Goal: Information Seeking & Learning: Find specific fact

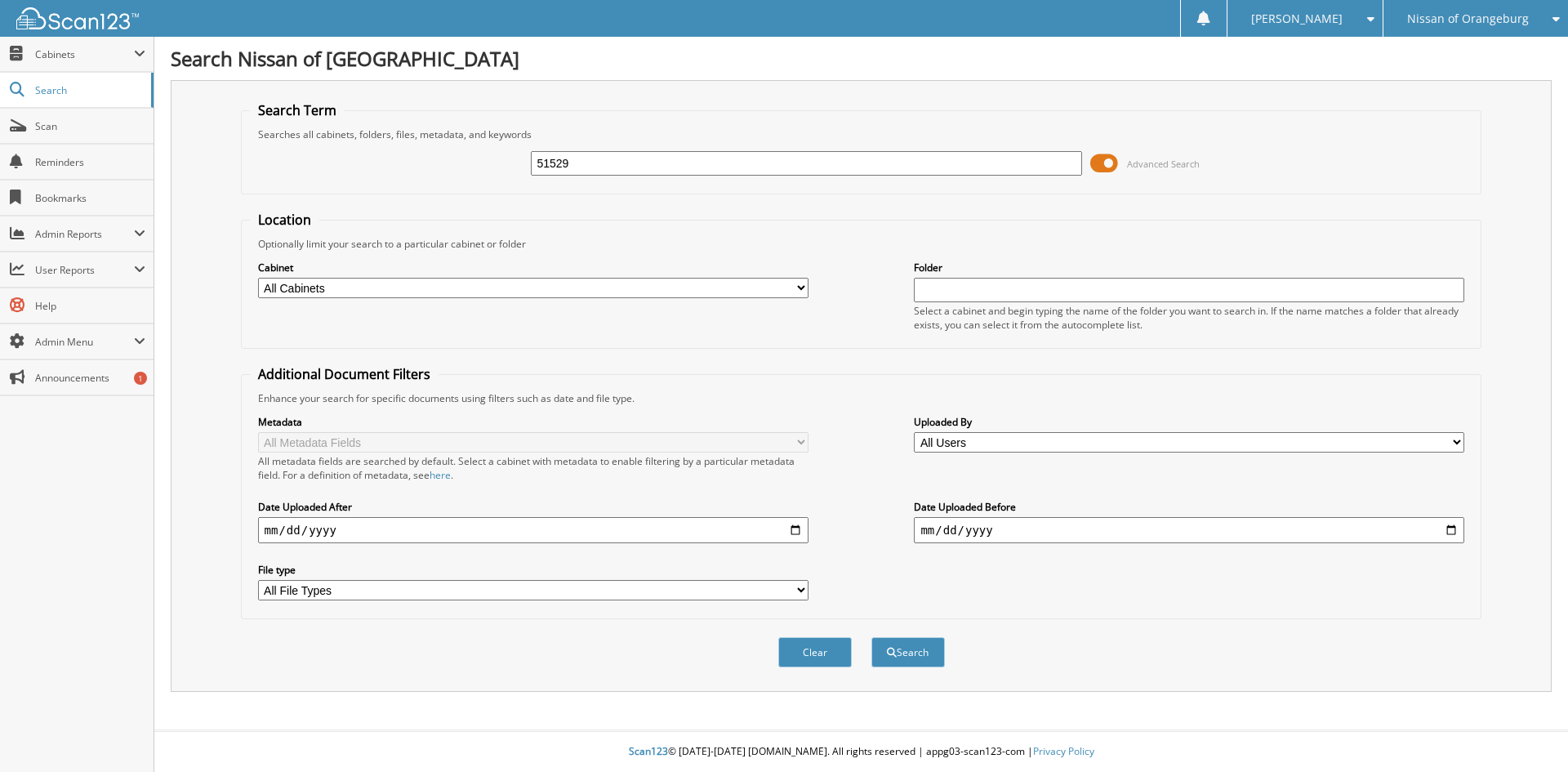
type input "51529"
click at [872, 637] on button "Search" at bounding box center [909, 652] width 74 height 30
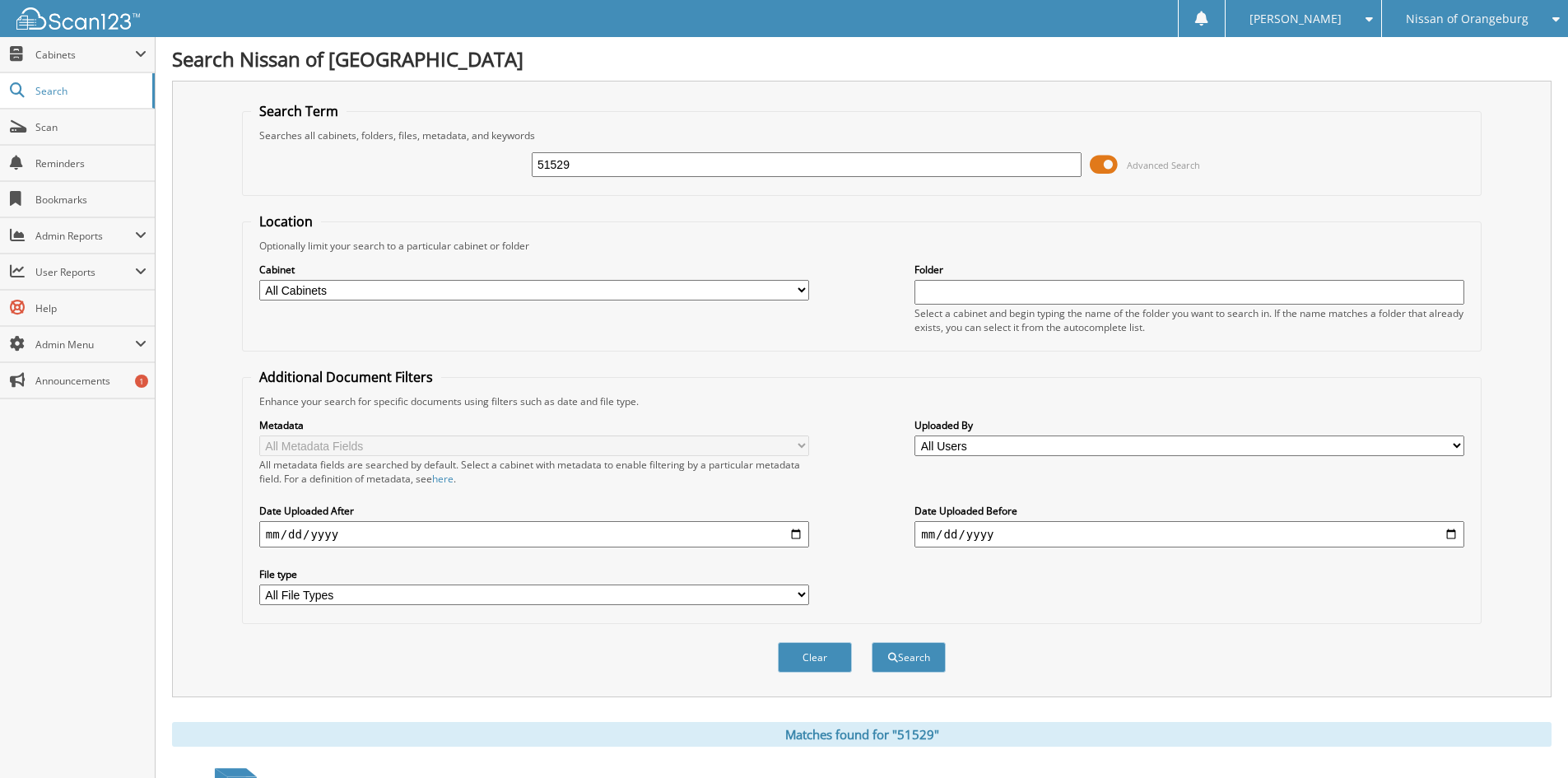
scroll to position [329, 0]
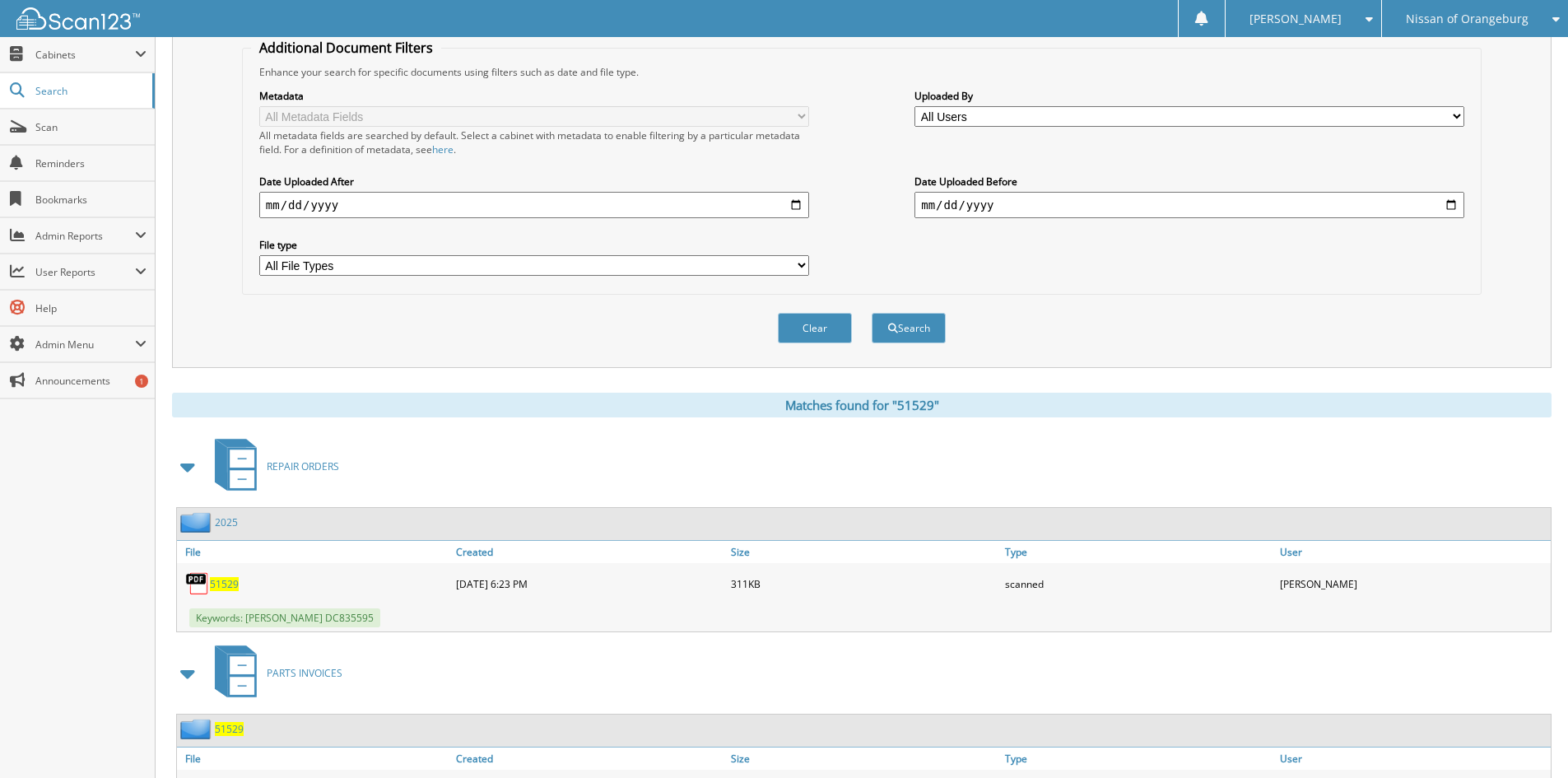
click at [225, 581] on span "51529" at bounding box center [224, 584] width 29 height 14
